Goal: Navigation & Orientation: Find specific page/section

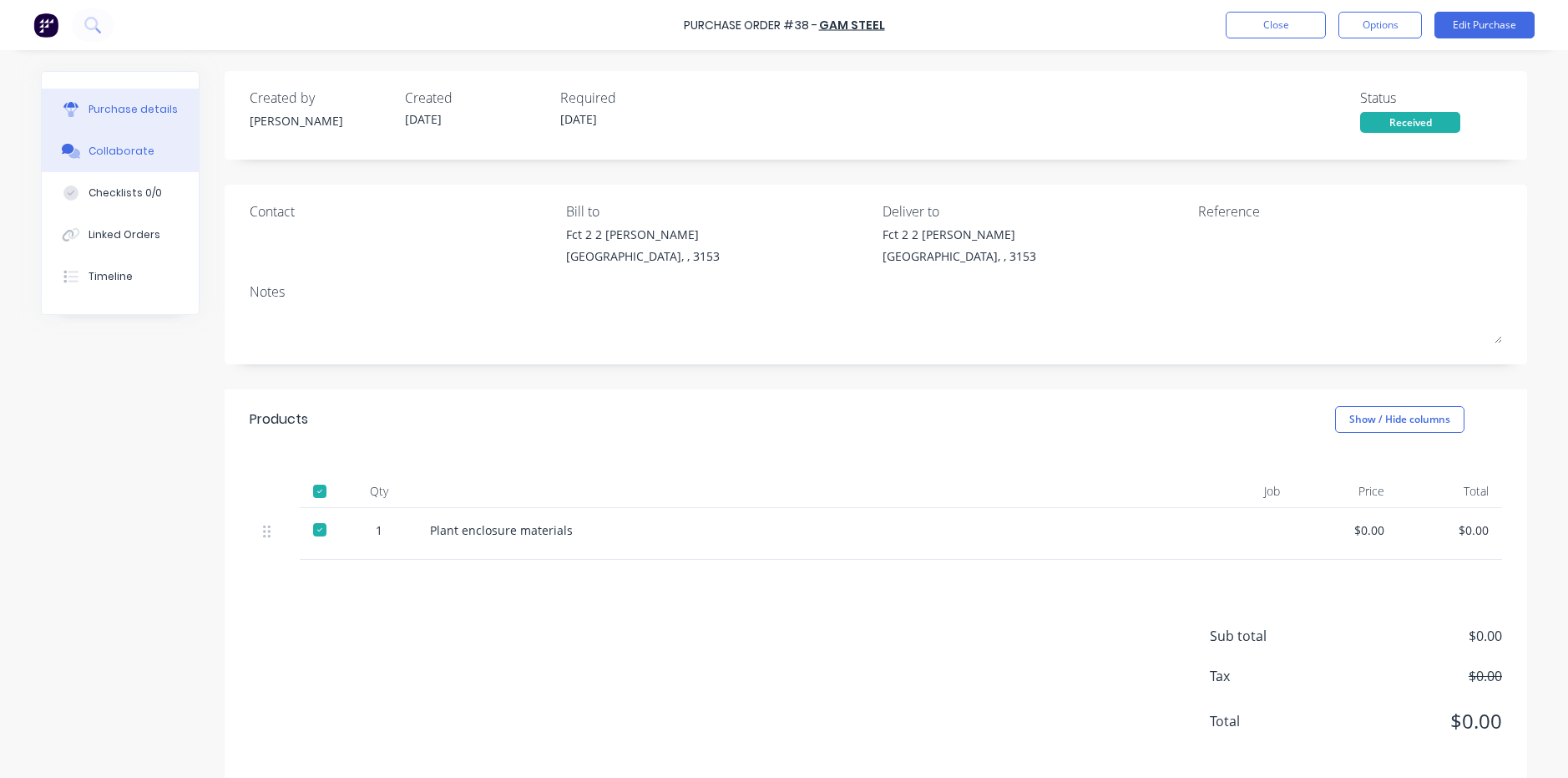
click at [108, 158] on div "Collaborate" at bounding box center [121, 151] width 66 height 15
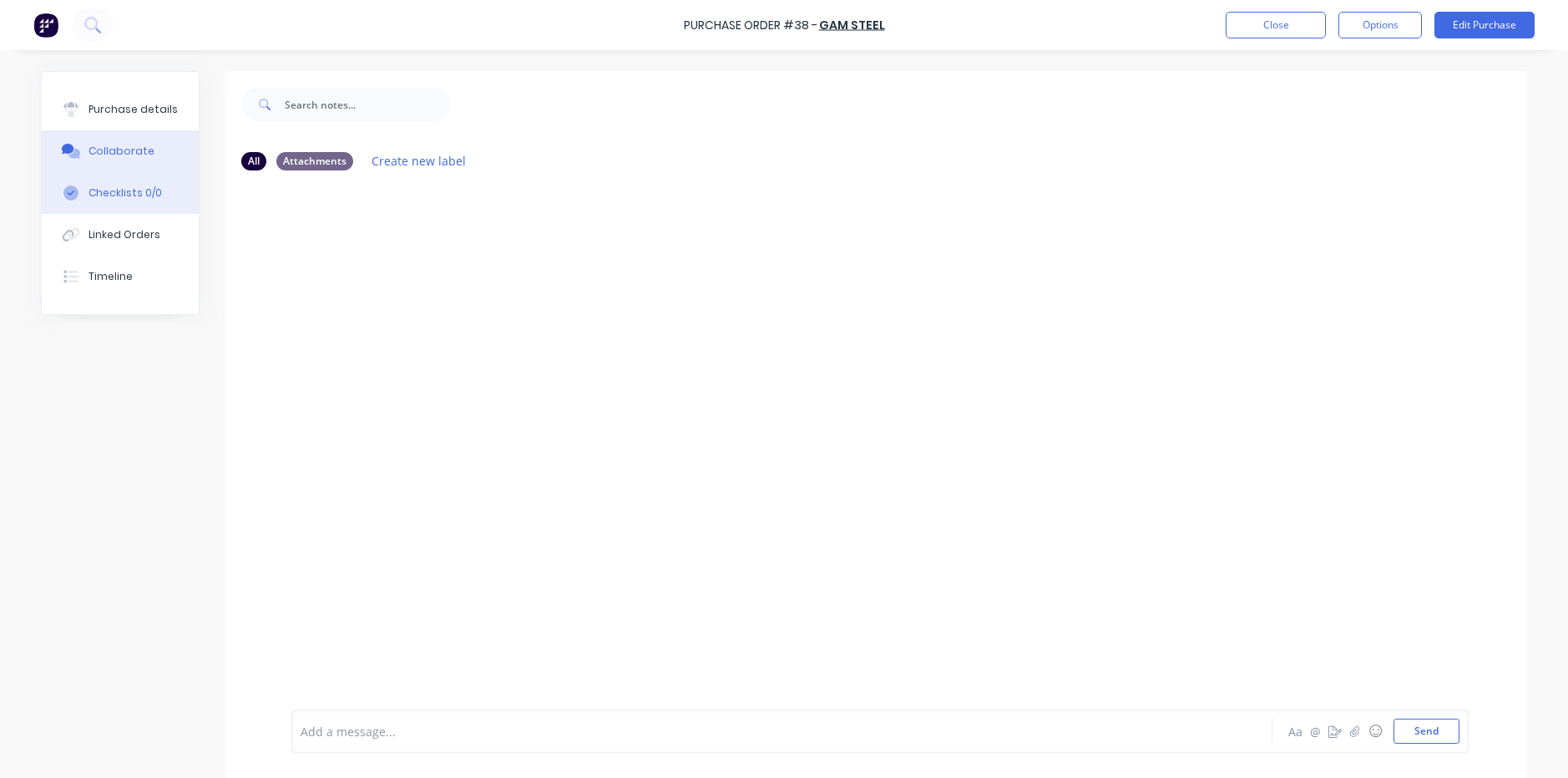
click at [104, 184] on button "Checklists 0/0" at bounding box center [120, 193] width 157 height 41
type textarea "x"
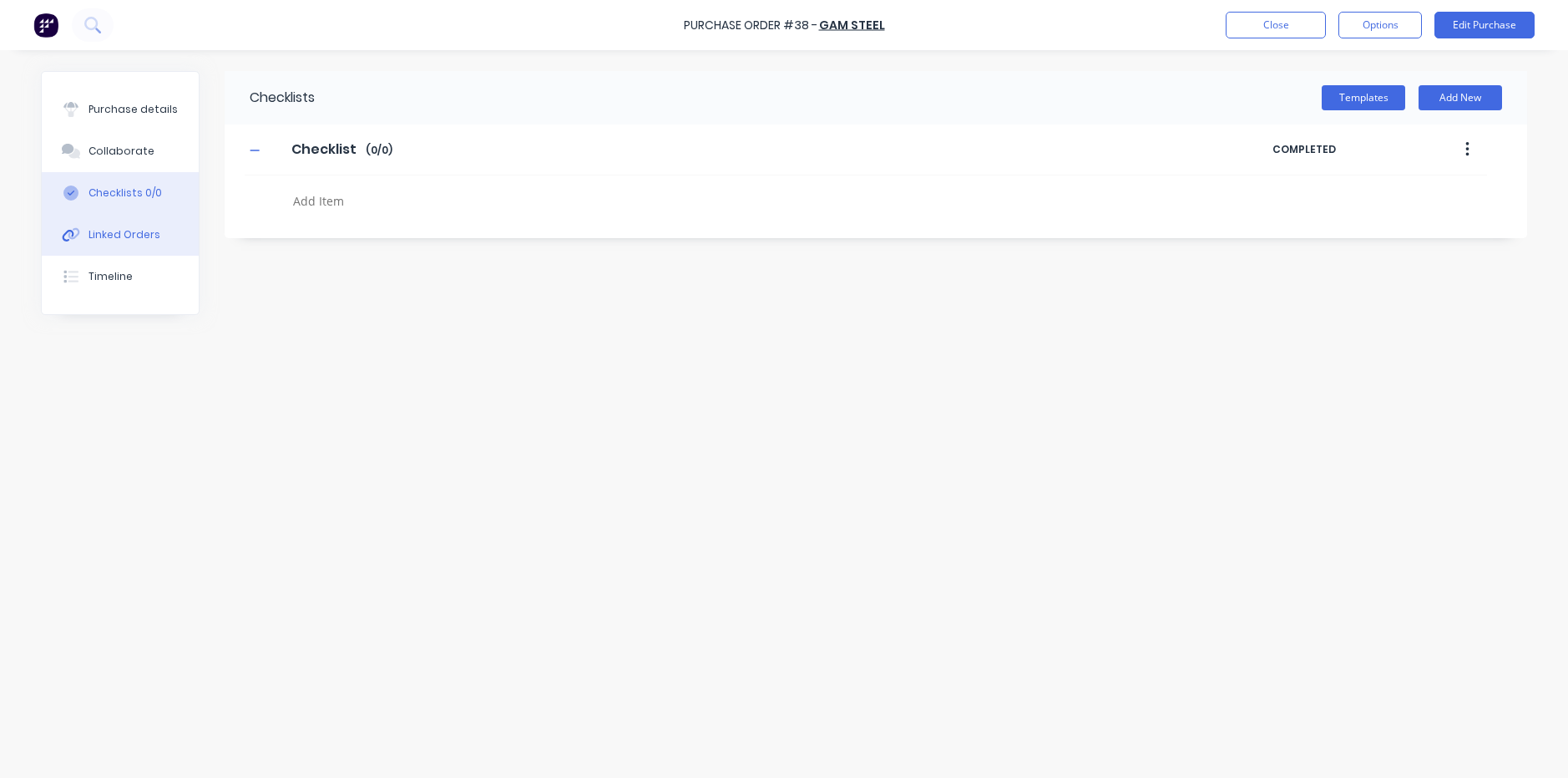
click at [114, 225] on button "Linked Orders" at bounding box center [120, 234] width 157 height 41
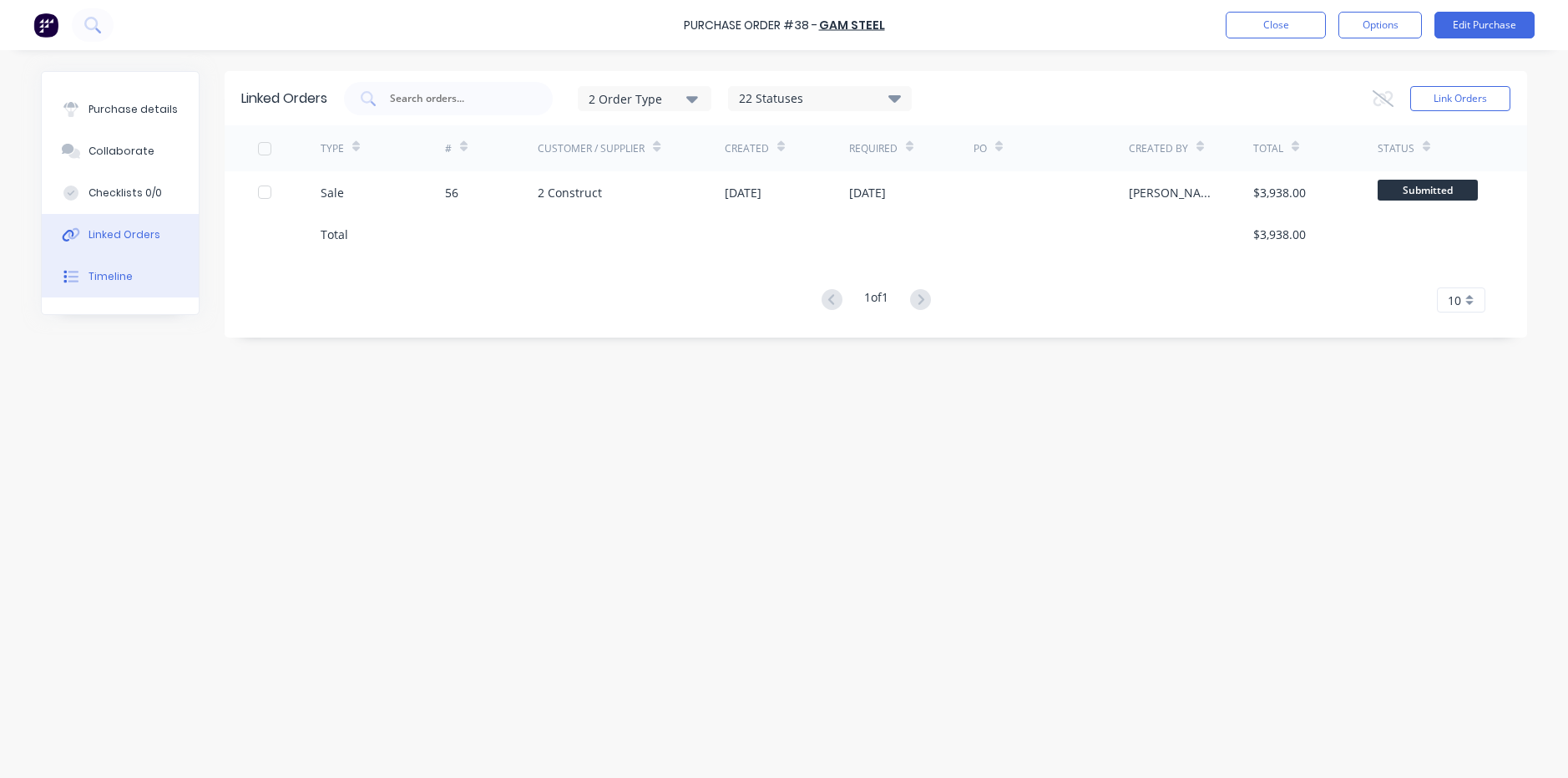
click at [111, 276] on div "Timeline" at bounding box center [110, 276] width 44 height 15
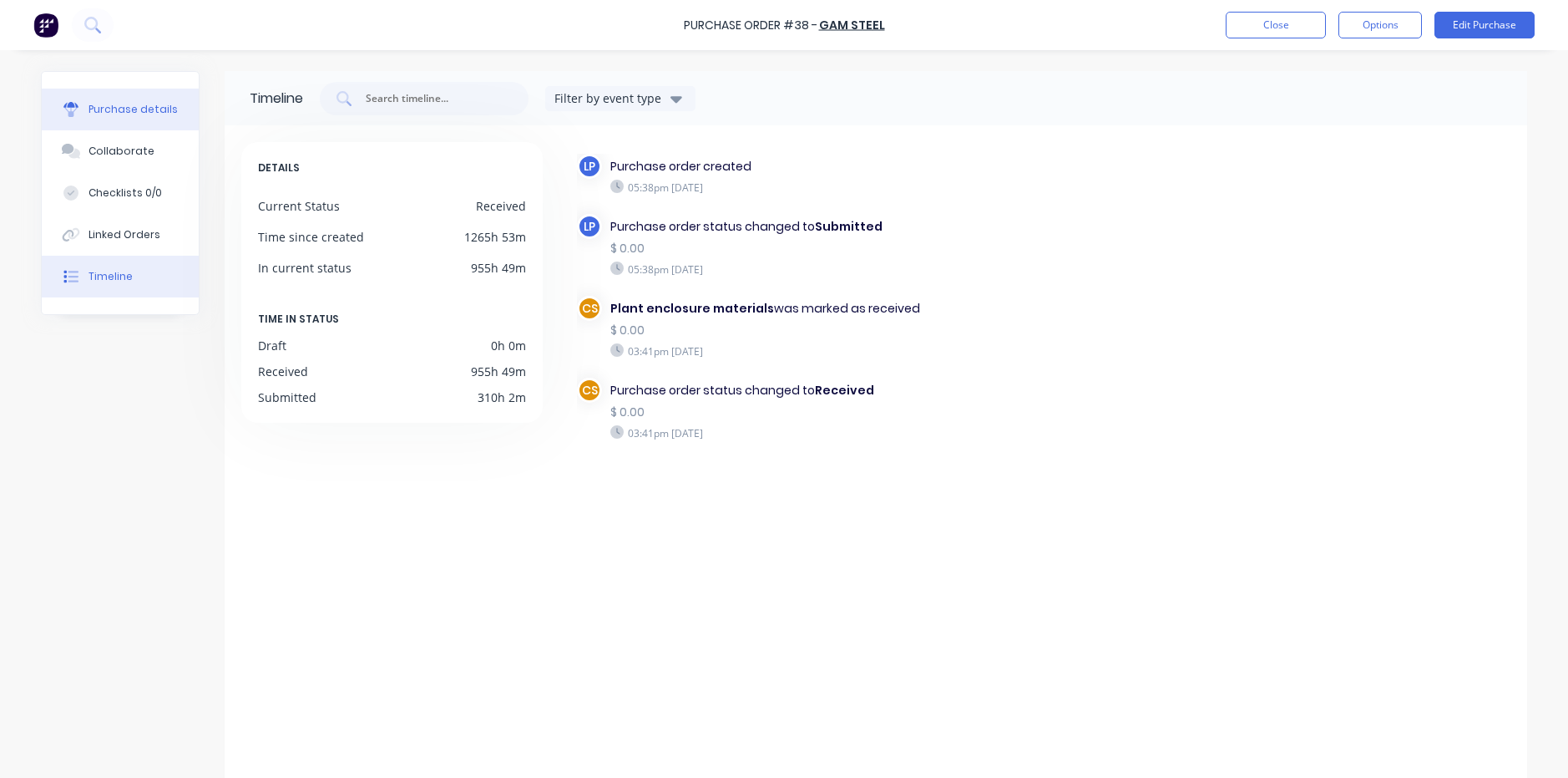
click at [105, 109] on div "Purchase details" at bounding box center [132, 109] width 89 height 15
